Goal: Find specific page/section: Find specific page/section

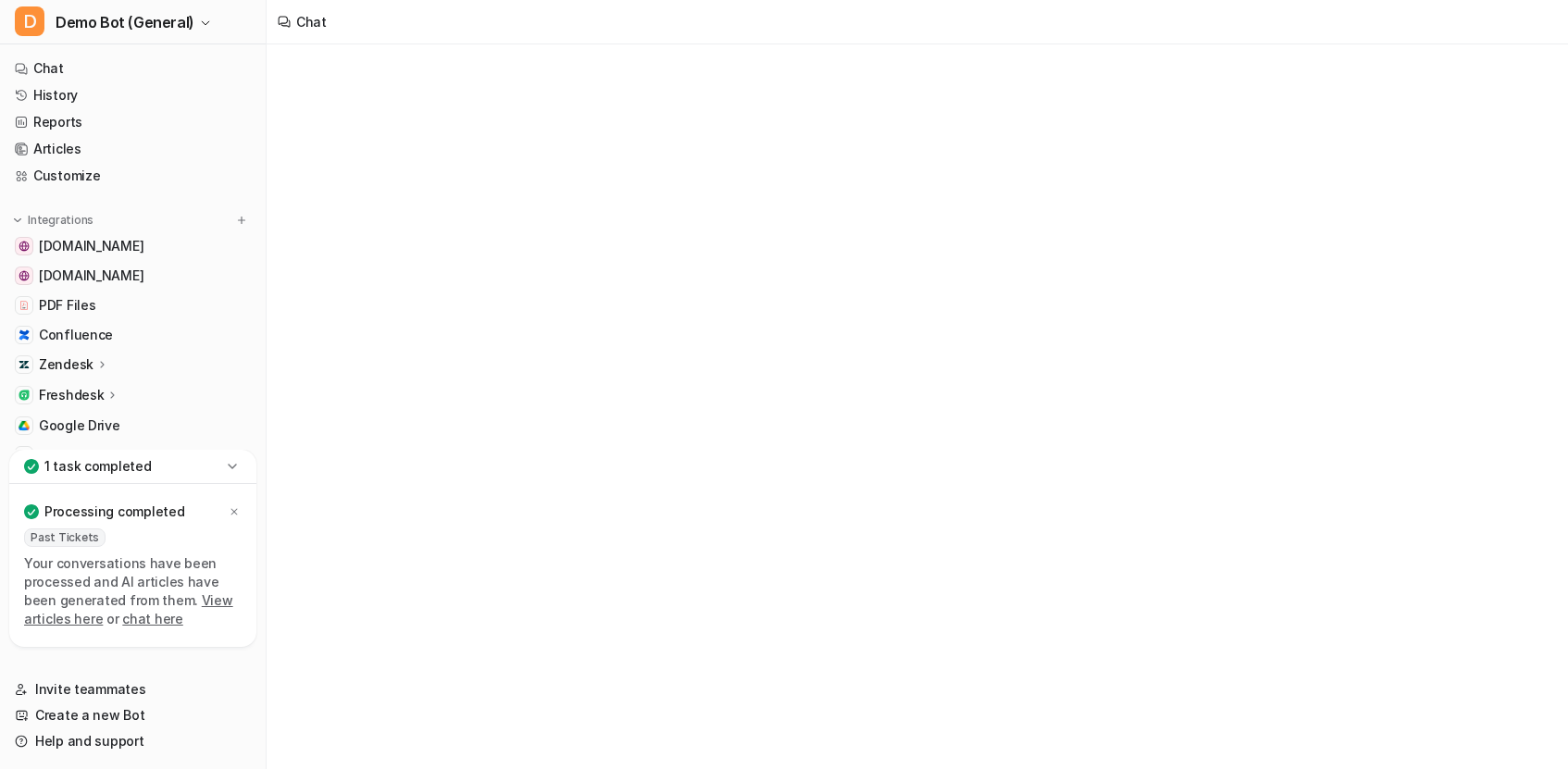
click at [51, 365] on p "Zendesk" at bounding box center [66, 365] width 55 height 19
type textarea "**********"
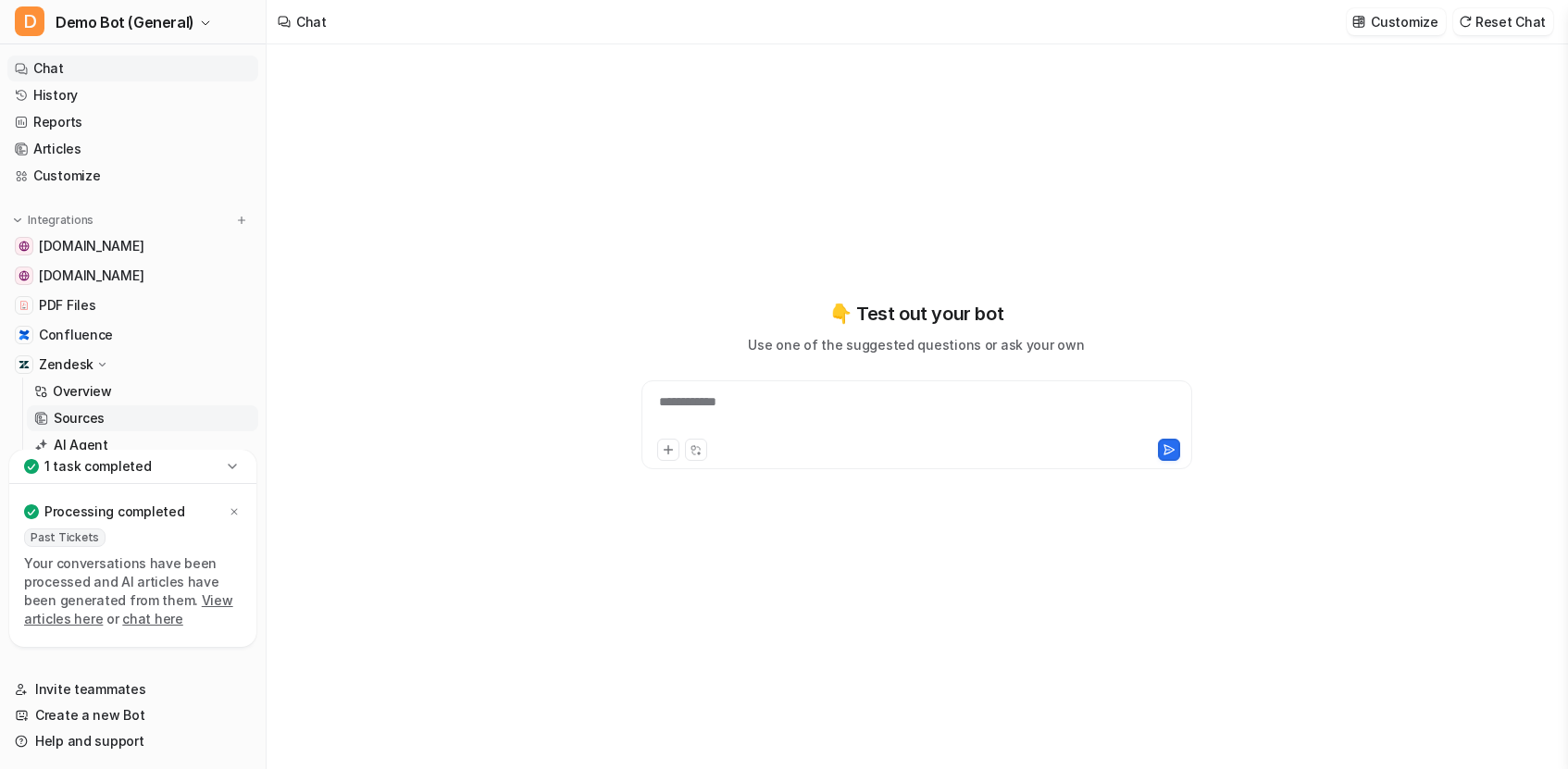
click at [98, 409] on p "Sources" at bounding box center [79, 418] width 51 height 19
